Goal: Transaction & Acquisition: Purchase product/service

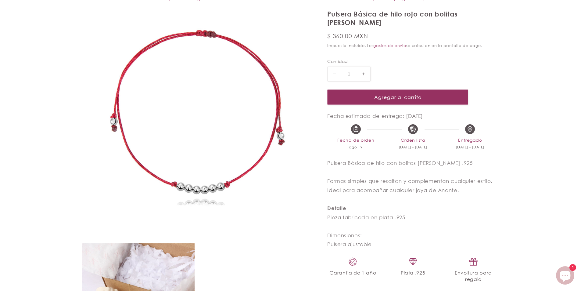
scroll to position [122, 0]
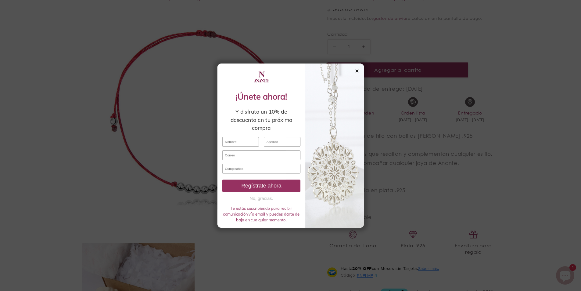
click at [373, 55] on div "✕" at bounding box center [372, 52] width 5 height 7
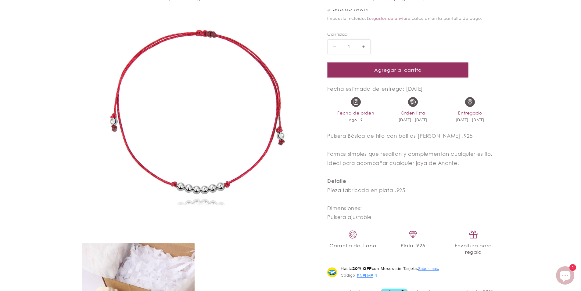
click at [387, 62] on button "Agregar al carrito" at bounding box center [397, 69] width 141 height 15
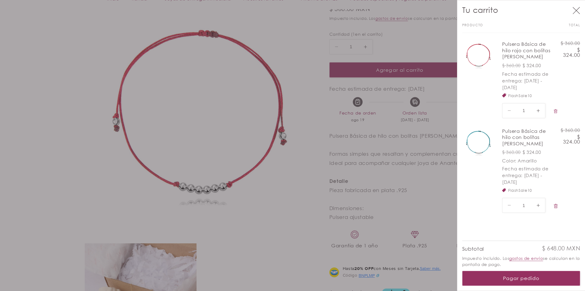
click at [287, 266] on div at bounding box center [292, 145] width 585 height 291
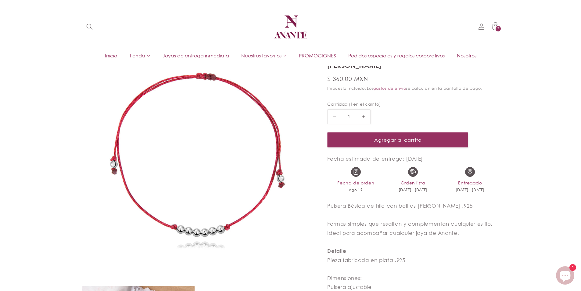
scroll to position [0, 0]
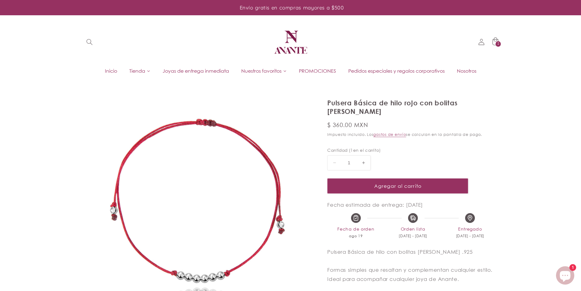
click at [313, 73] on span "PROMOCIONES" at bounding box center [317, 70] width 37 height 7
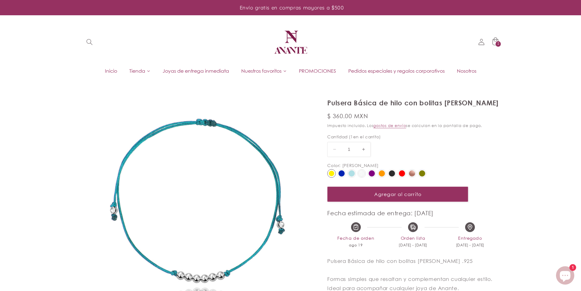
select select "{"isForProduct":true,"id":43715687219354,"title":"Amarillo","available":true,"p…"
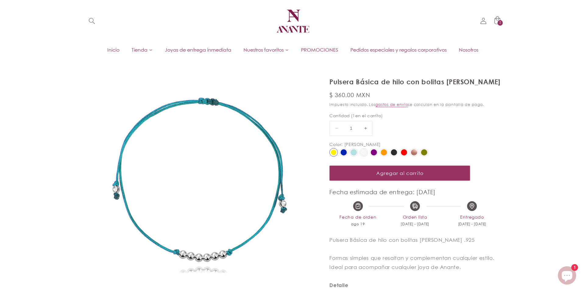
scroll to position [61, 0]
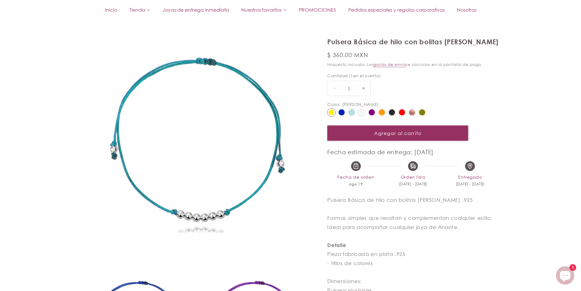
click at [351, 137] on button "Agregar al carrito" at bounding box center [397, 132] width 141 height 15
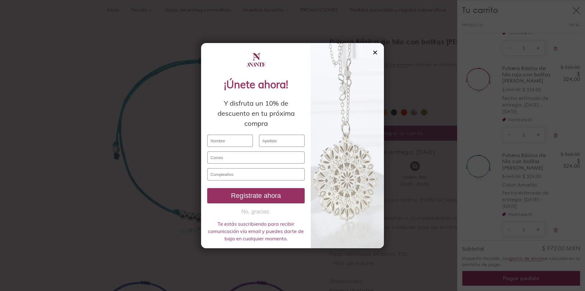
scroll to position [80, 0]
click at [378, 53] on div at bounding box center [347, 145] width 73 height 205
click at [374, 52] on div "✕" at bounding box center [375, 52] width 5 height 7
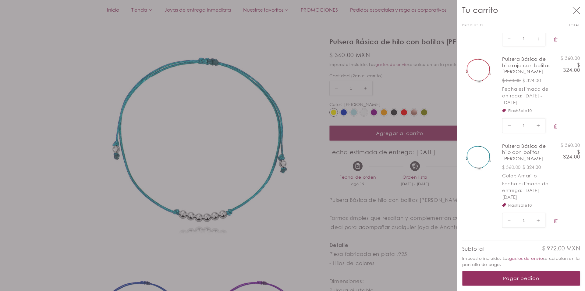
scroll to position [0, 0]
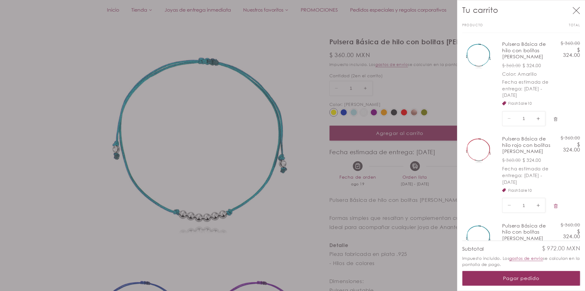
click at [552, 117] on button "Eliminar Pulsera Básica de hilo con bolitas de plata - Amarillo" at bounding box center [556, 118] width 11 height 13
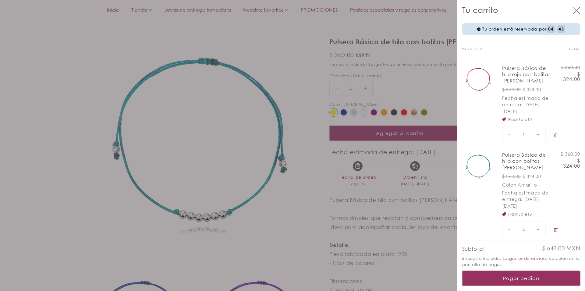
click at [526, 277] on button "Pagar pedido" at bounding box center [521, 277] width 118 height 15
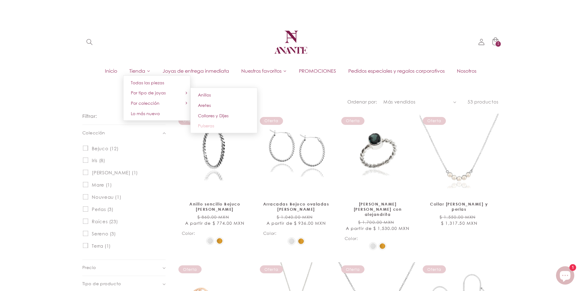
click at [212, 127] on link "Pulseras" at bounding box center [223, 125] width 67 height 10
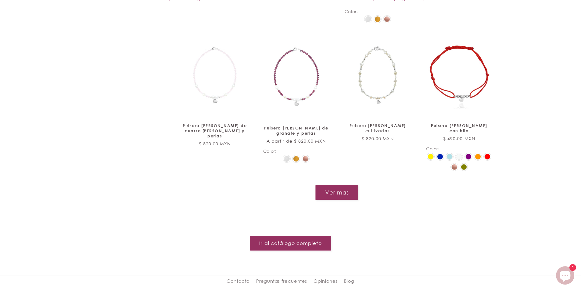
scroll to position [762, 0]
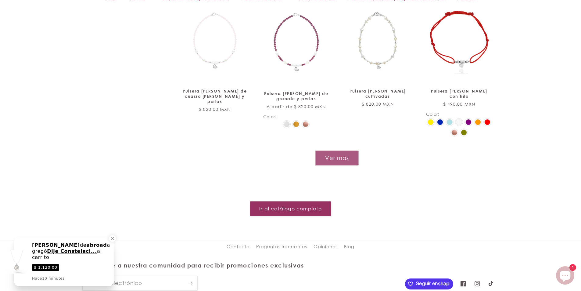
click at [333, 158] on button "Ver mas" at bounding box center [337, 157] width 44 height 15
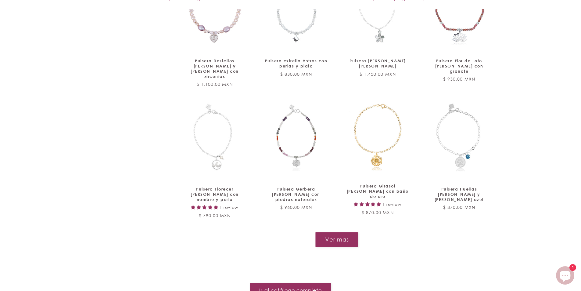
scroll to position [1335, 0]
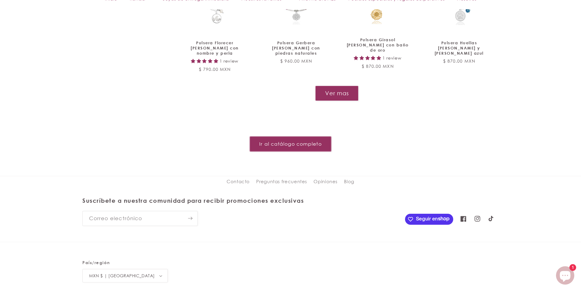
click at [296, 136] on link "Ir al catálogo completo" at bounding box center [290, 143] width 81 height 15
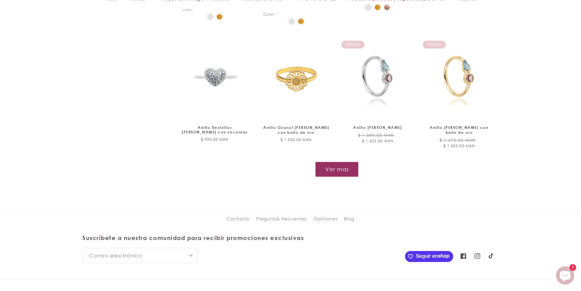
scroll to position [701, 0]
click at [327, 161] on button "Ver mas" at bounding box center [337, 168] width 44 height 15
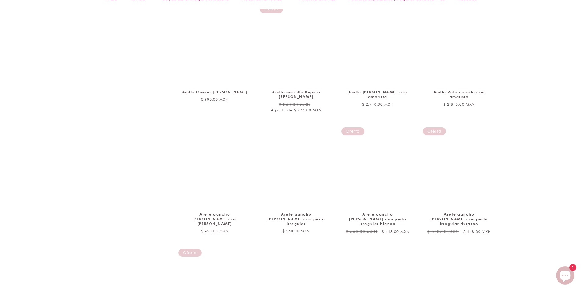
scroll to position [1097, 0]
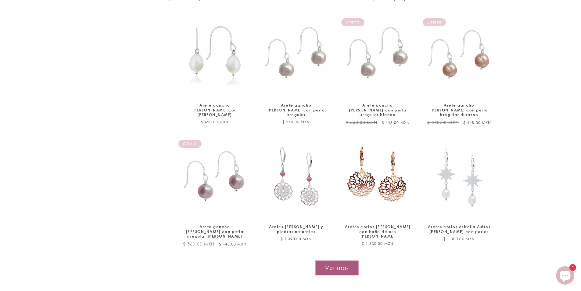
click at [331, 260] on button "Ver mas" at bounding box center [337, 267] width 44 height 15
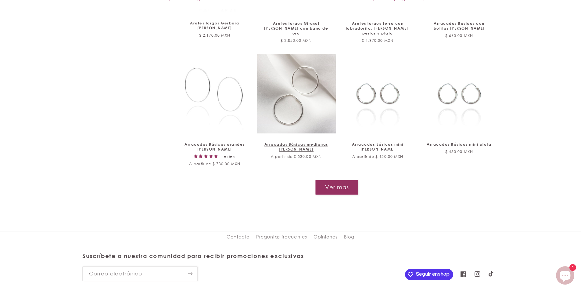
scroll to position [1677, 0]
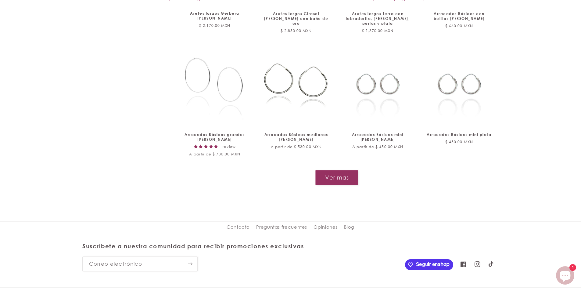
click at [336, 170] on button "Ver mas" at bounding box center [336, 177] width 43 height 15
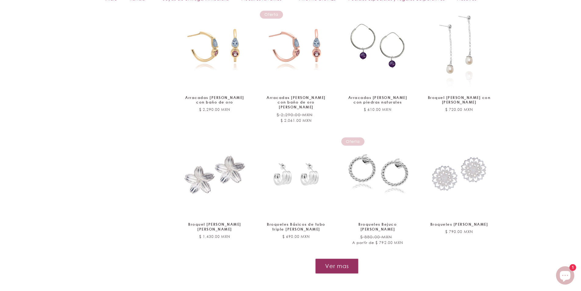
scroll to position [2103, 0]
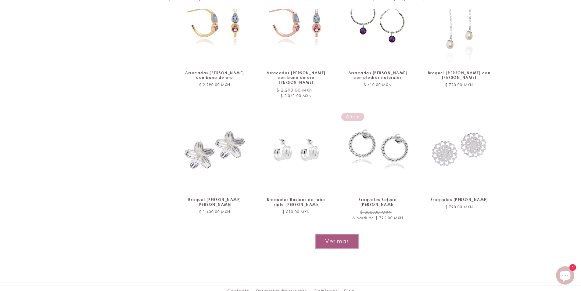
click at [324, 234] on button "Ver mas" at bounding box center [337, 241] width 44 height 15
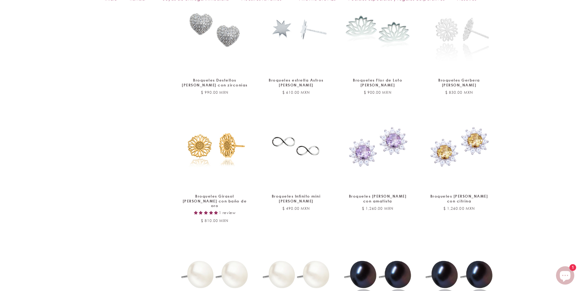
scroll to position [2652, 0]
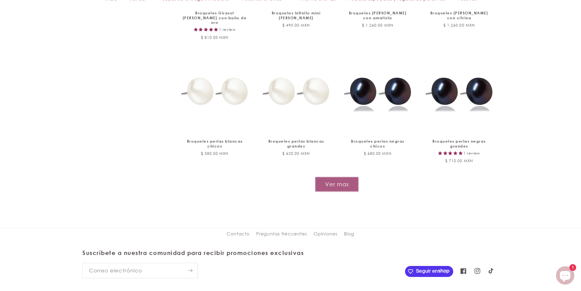
click at [352, 177] on button "Ver mas" at bounding box center [337, 184] width 44 height 15
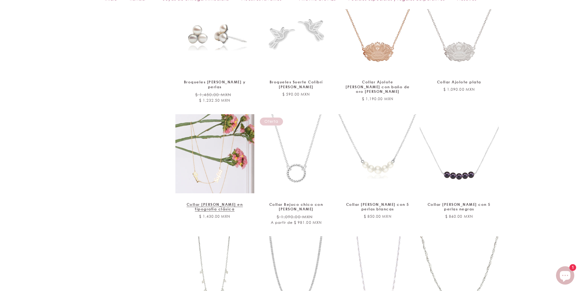
scroll to position [3048, 0]
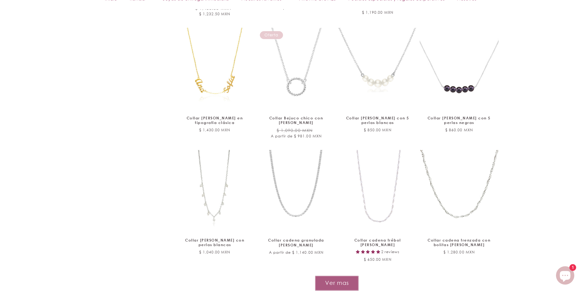
click at [341, 275] on button "Ver mas" at bounding box center [337, 282] width 44 height 15
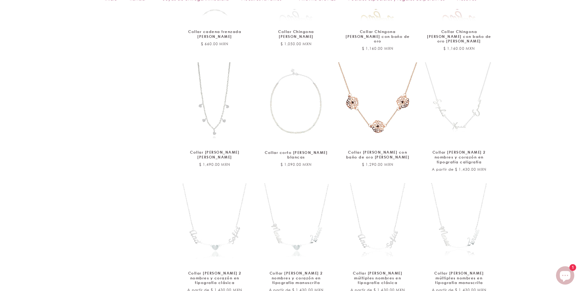
scroll to position [3627, 0]
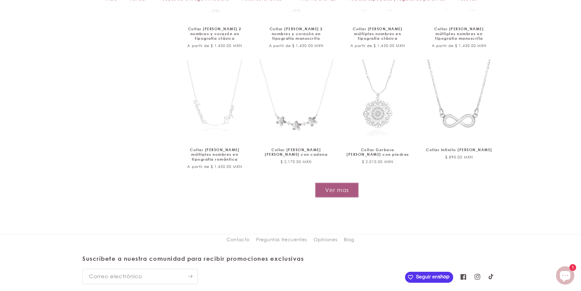
click at [330, 182] on button "Ver mas" at bounding box center [337, 189] width 44 height 15
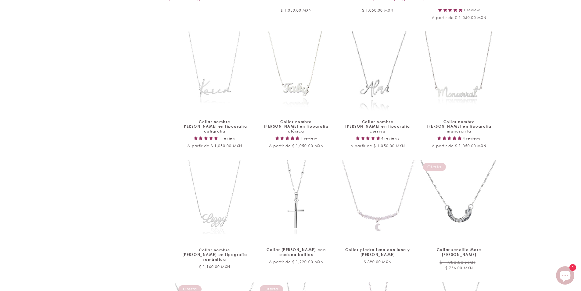
scroll to position [3993, 0]
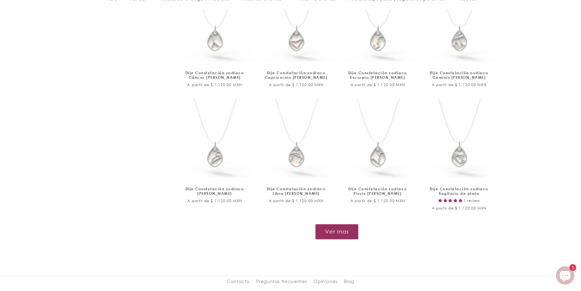
scroll to position [4572, 0]
click at [337, 223] on button "Ver mas" at bounding box center [336, 230] width 43 height 15
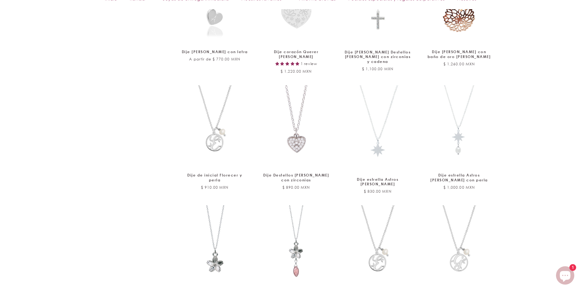
scroll to position [5083, 0]
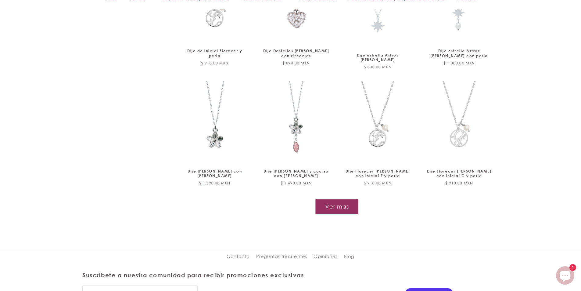
click at [354, 199] on button "Ver mas" at bounding box center [336, 206] width 43 height 15
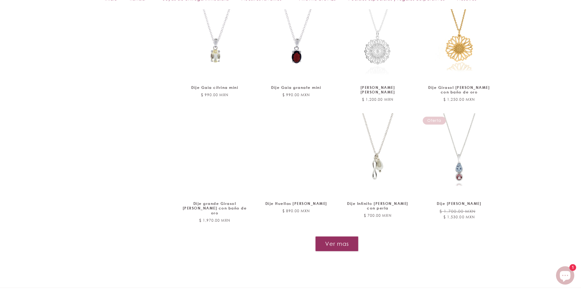
scroll to position [5551, 0]
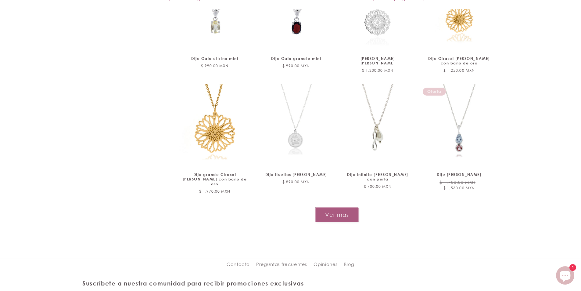
click at [356, 207] on button "Ver mas" at bounding box center [337, 214] width 44 height 15
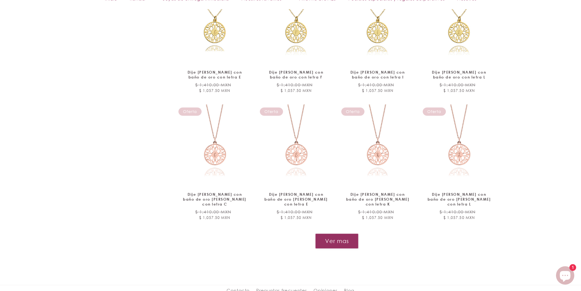
scroll to position [6033, 0]
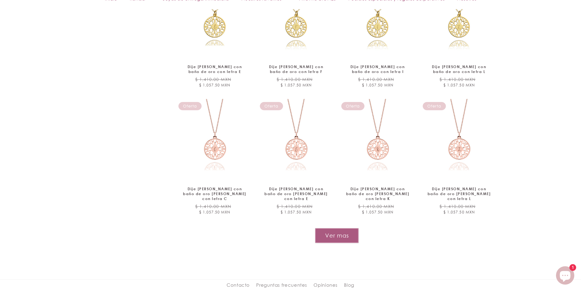
click at [325, 228] on button "Ver mas" at bounding box center [337, 235] width 44 height 15
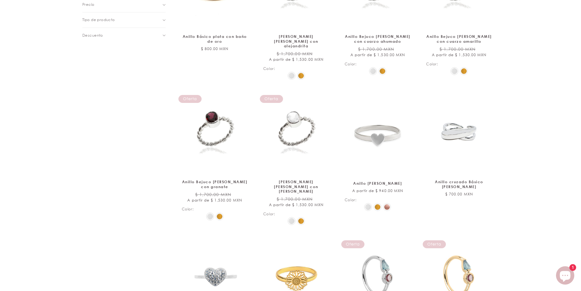
scroll to position [0, 0]
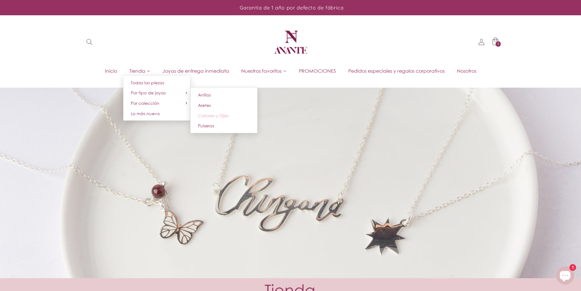
click at [209, 116] on span "Collares y Dijes" at bounding box center [213, 115] width 30 height 5
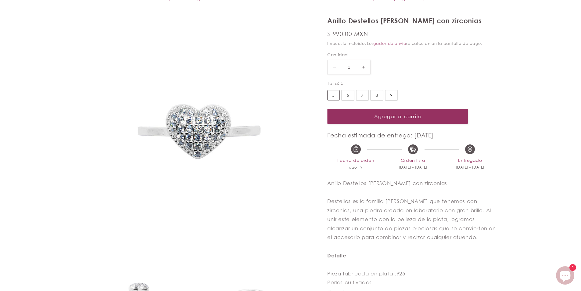
scroll to position [152, 0]
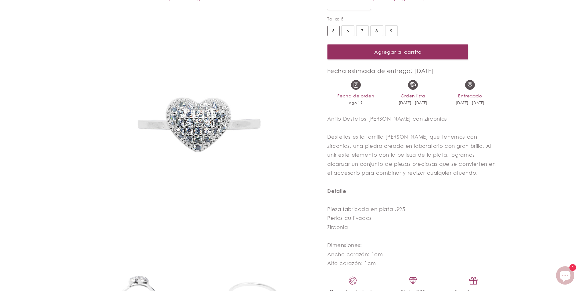
select select "{"isForProduct":true,"id":45809807196314,"title":"5","available":true,"price":9…"
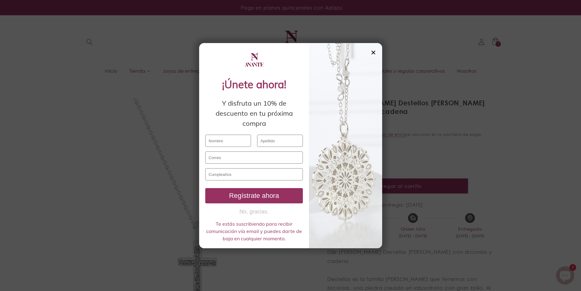
click at [374, 55] on div "✕" at bounding box center [372, 52] width 5 height 7
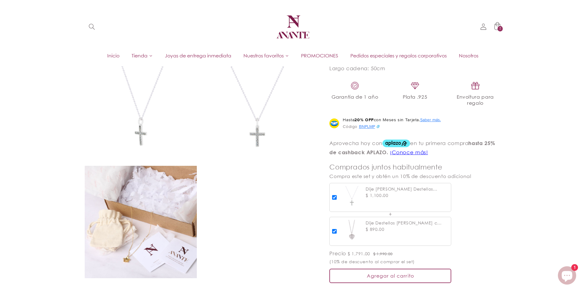
scroll to position [264, 0]
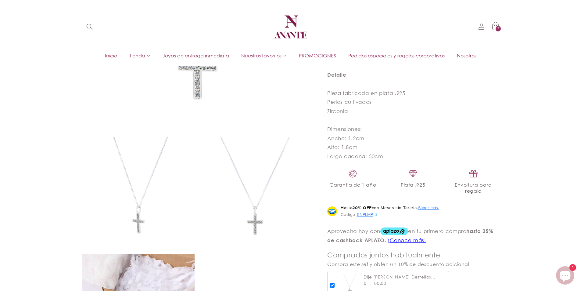
click at [502, 27] on icon at bounding box center [495, 26] width 15 height 15
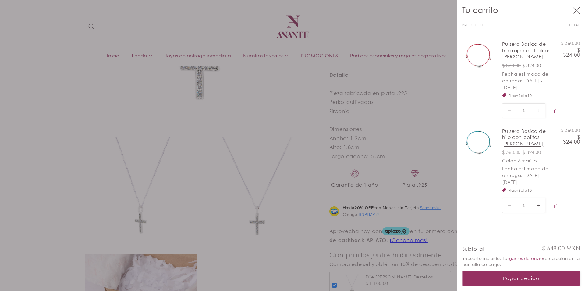
click at [521, 132] on link "Pulsera Básica de hilo con bolitas [PERSON_NAME]" at bounding box center [526, 137] width 49 height 19
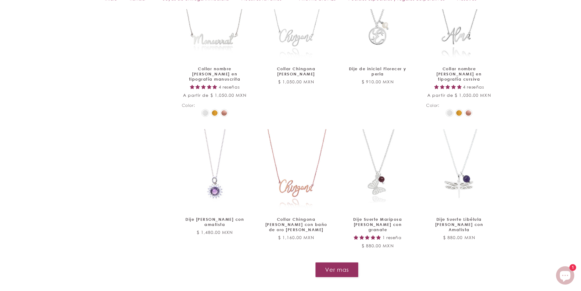
scroll to position [793, 0]
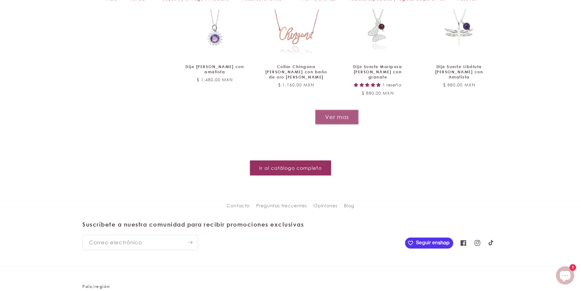
click at [323, 109] on button "Ver mas" at bounding box center [337, 116] width 44 height 15
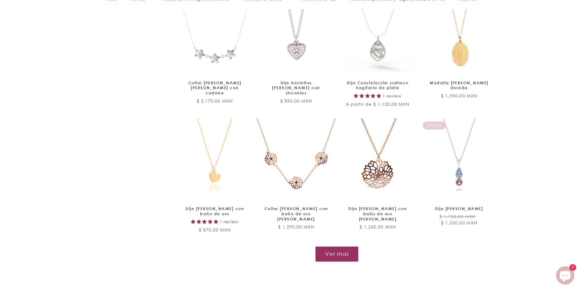
scroll to position [1219, 0]
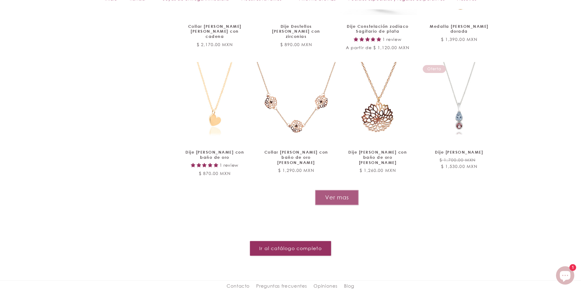
click at [334, 190] on button "Ver mas" at bounding box center [337, 197] width 44 height 15
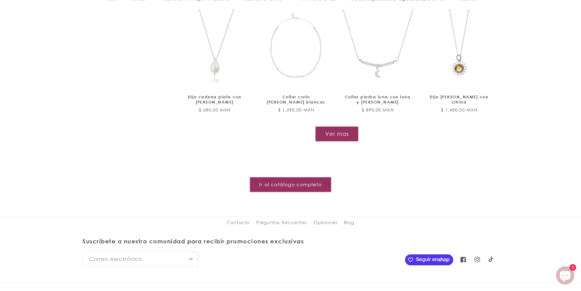
scroll to position [1768, 0]
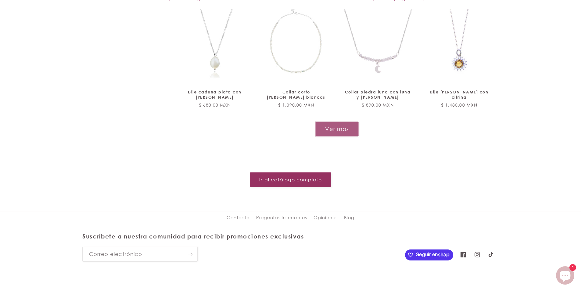
click at [332, 121] on button "Ver mas" at bounding box center [337, 128] width 44 height 15
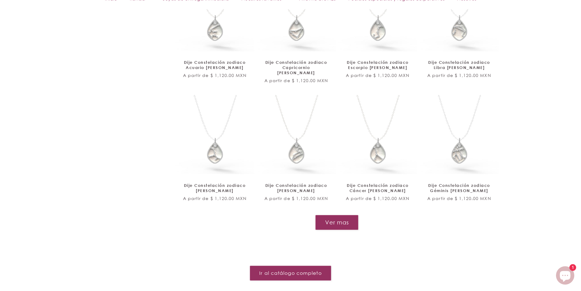
scroll to position [2283, 0]
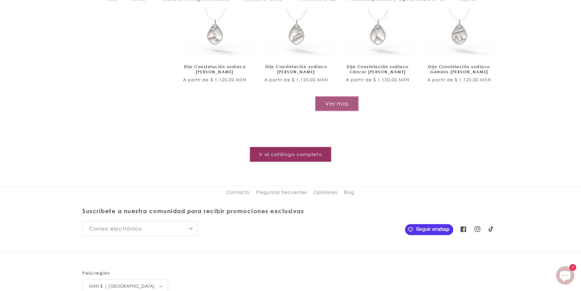
click at [336, 96] on button "Ver mas" at bounding box center [337, 103] width 44 height 15
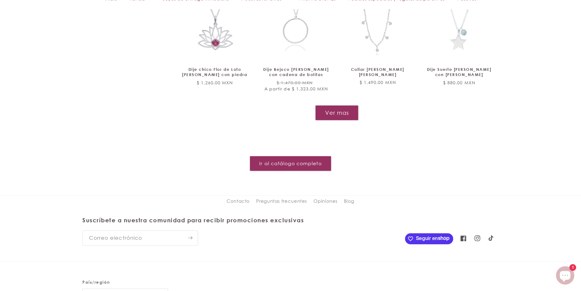
click at [350, 105] on button "Ver mas" at bounding box center [336, 112] width 43 height 15
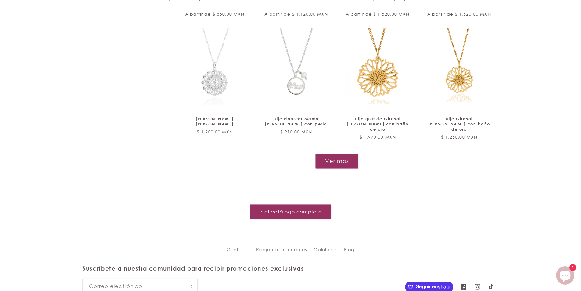
scroll to position [3227, 0]
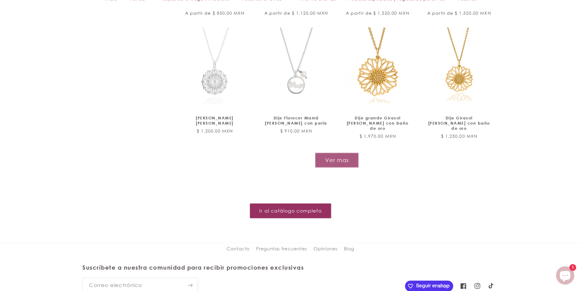
click at [349, 152] on button "Ver mas" at bounding box center [337, 159] width 44 height 15
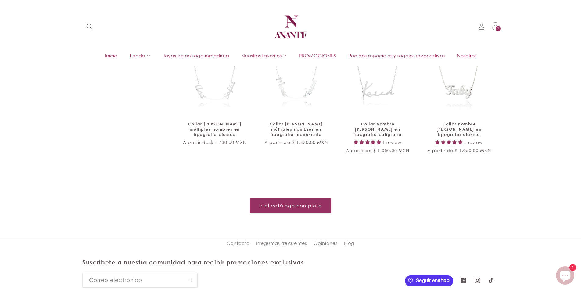
scroll to position [3436, 0]
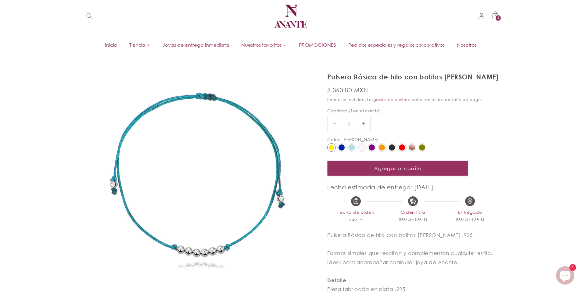
select select "{"isForProduct":true,"id":43715687219354,"title":"Amarillo","available":true,"p…"
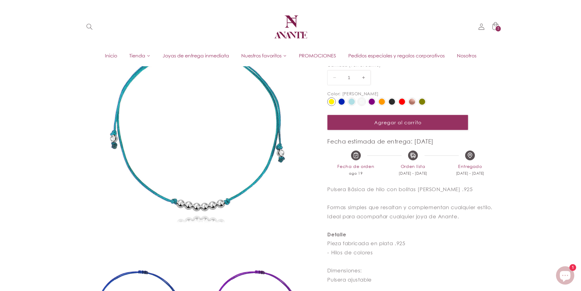
scroll to position [61, 0]
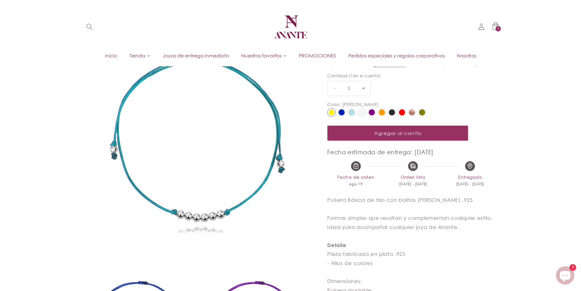
click at [344, 111] on img at bounding box center [341, 112] width 6 height 6
click at [0, 0] on input "radio" at bounding box center [0, 0] width 0 height 0
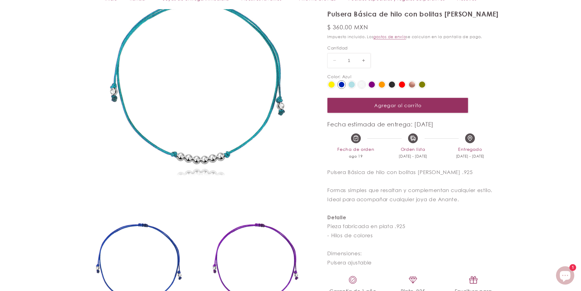
scroll to position [183, 0]
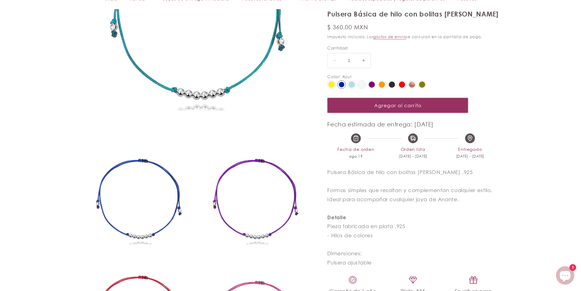
click at [173, 189] on img at bounding box center [138, 205] width 112 height 112
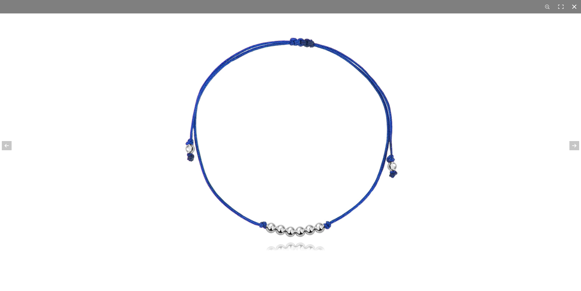
click at [573, 8] on div at bounding box center [573, 6] width 13 height 13
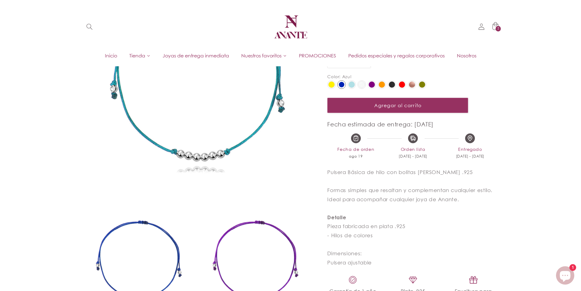
scroll to position [91, 0]
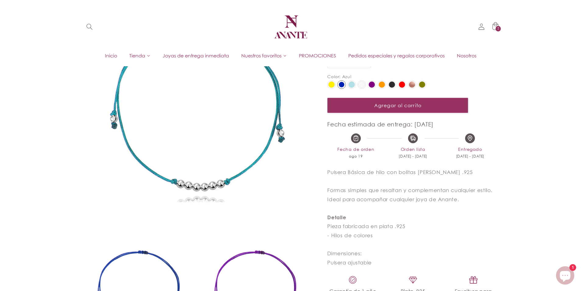
click at [351, 81] on div at bounding box center [351, 84] width 6 height 6
click at [0, 0] on input "radio" at bounding box center [0, 0] width 0 height 0
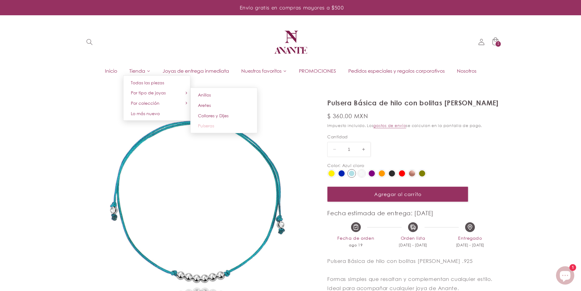
click at [205, 127] on span "Pulseras" at bounding box center [206, 125] width 16 height 5
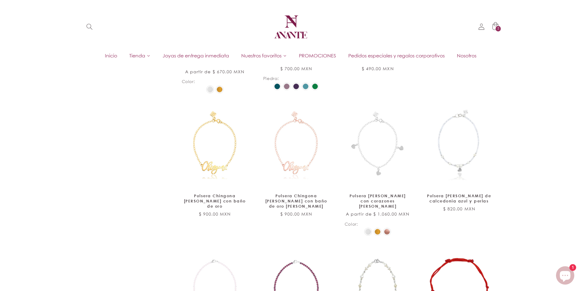
scroll to position [427, 0]
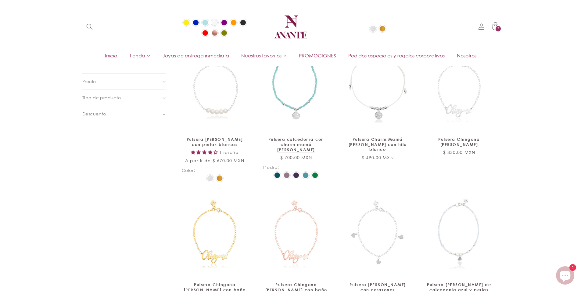
click at [306, 172] on img at bounding box center [305, 174] width 5 height 5
click at [0, 0] on input "radio" at bounding box center [0, 0] width 0 height 0
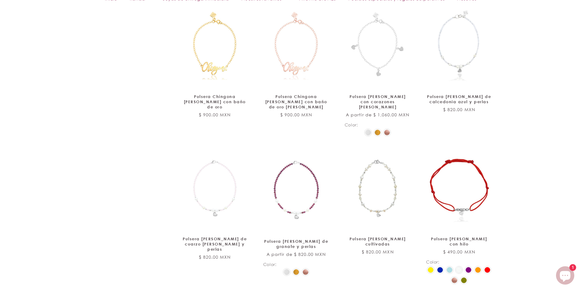
scroll to position [671, 0]
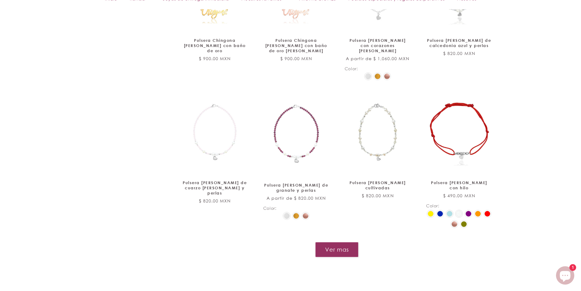
click at [325, 253] on button "Ver mas" at bounding box center [336, 249] width 43 height 15
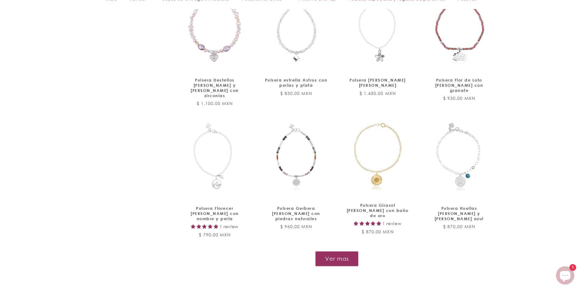
scroll to position [1250, 0]
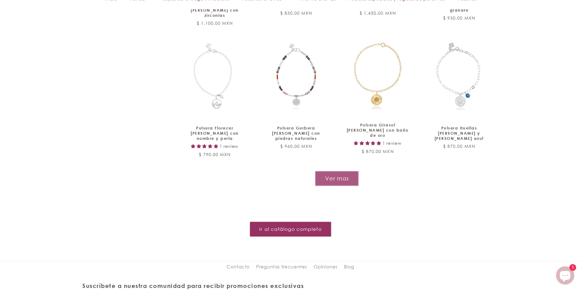
click at [339, 171] on button "Ver mas" at bounding box center [337, 178] width 44 height 15
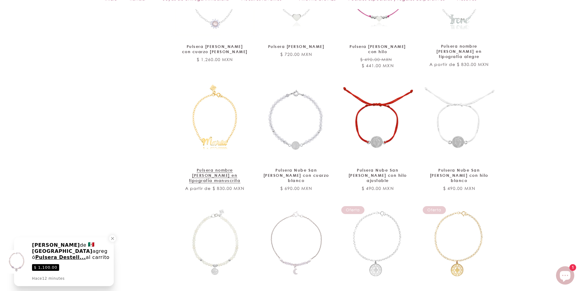
scroll to position [1707, 0]
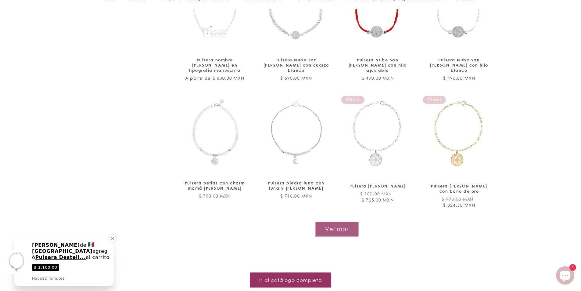
click at [341, 221] on button "Ver mas" at bounding box center [337, 228] width 44 height 15
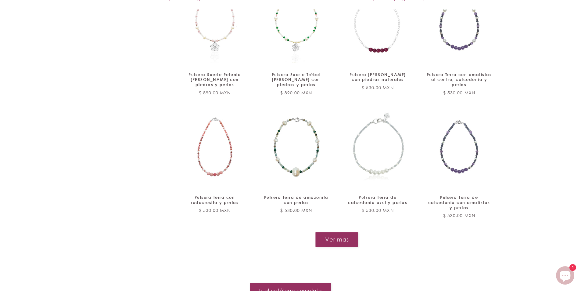
scroll to position [2225, 0]
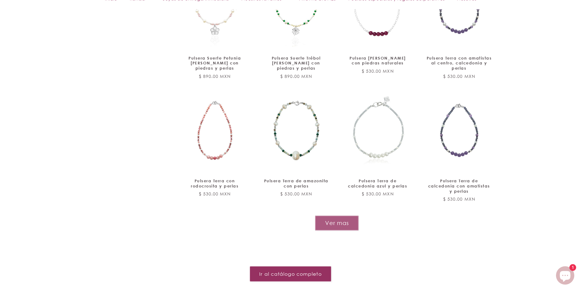
click at [326, 215] on button "Ver mas" at bounding box center [337, 222] width 44 height 15
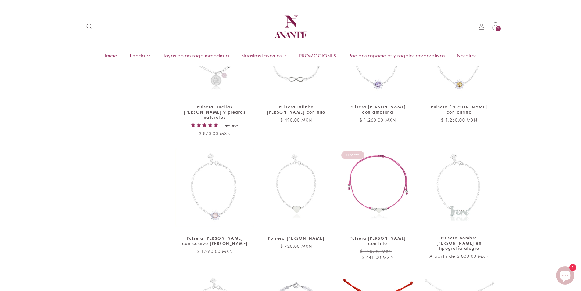
scroll to position [1360, 0]
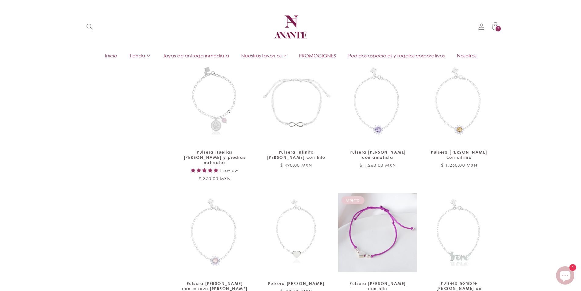
click at [366, 280] on link "Pulsera [PERSON_NAME] con hilo" at bounding box center [377, 285] width 66 height 10
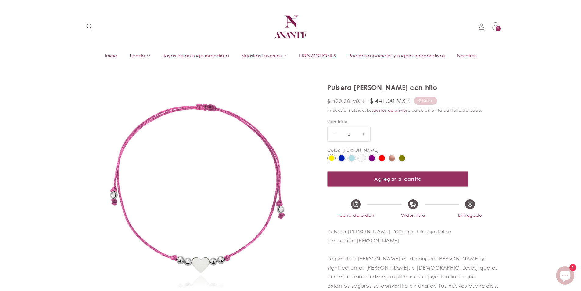
select select "{"isForProduct":true,"id":43715704783002,"title":"Amarillo","available":true,"p…"
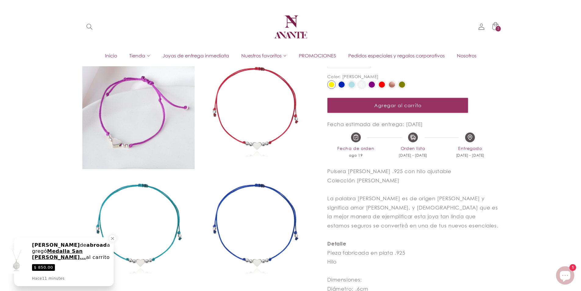
scroll to position [274, 0]
click at [263, 112] on img at bounding box center [255, 113] width 112 height 112
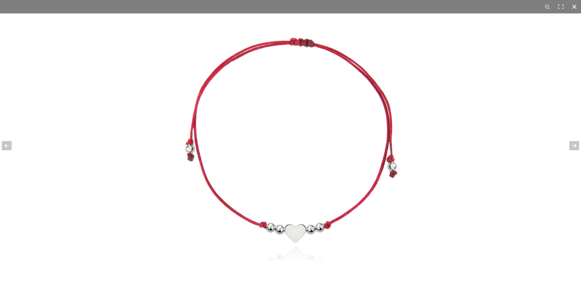
click at [575, 8] on div at bounding box center [573, 6] width 13 height 13
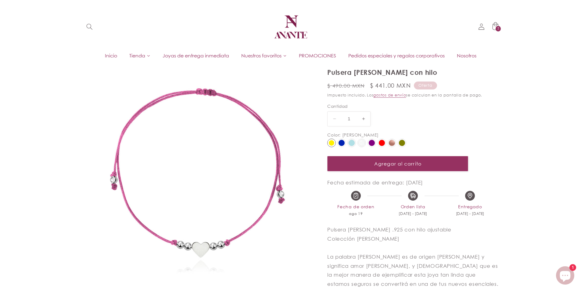
scroll to position [0, 0]
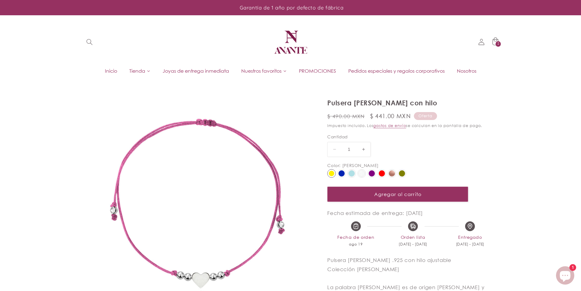
click at [380, 173] on img at bounding box center [382, 173] width 6 height 6
click at [0, 0] on input "radio" at bounding box center [0, 0] width 0 height 0
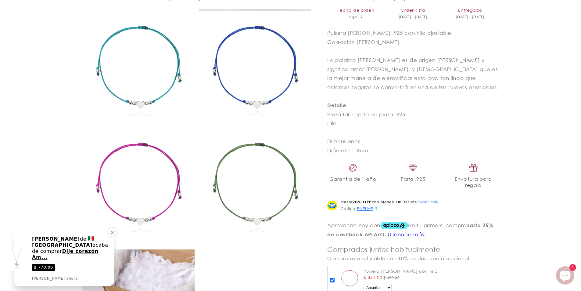
scroll to position [433, 0]
